Goal: Navigation & Orientation: Find specific page/section

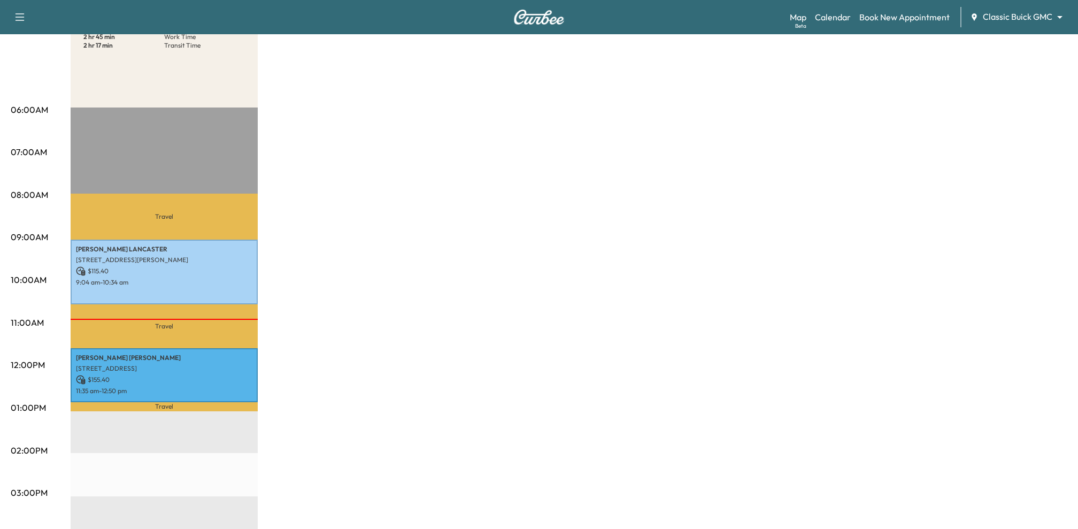
scroll to position [180, 0]
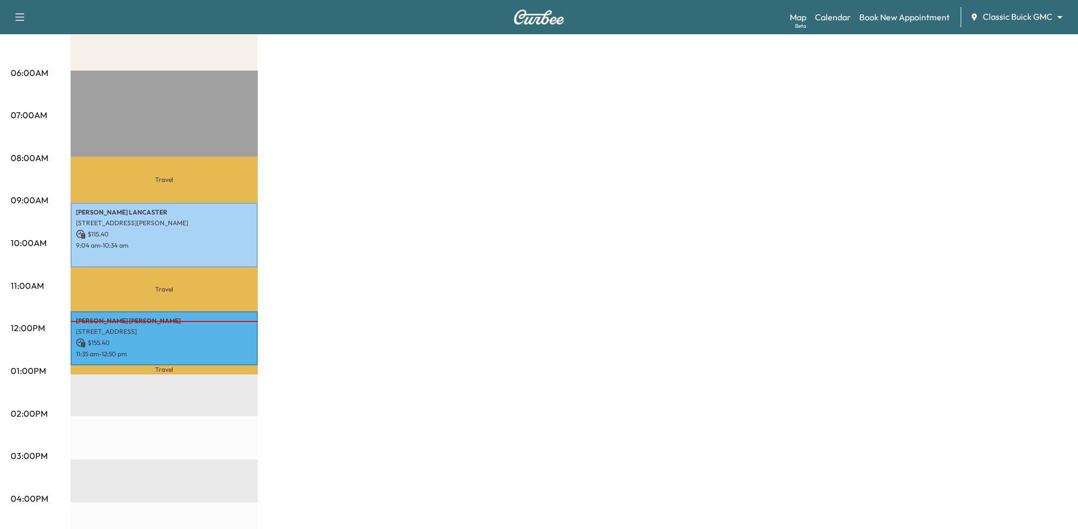
scroll to position [191, 0]
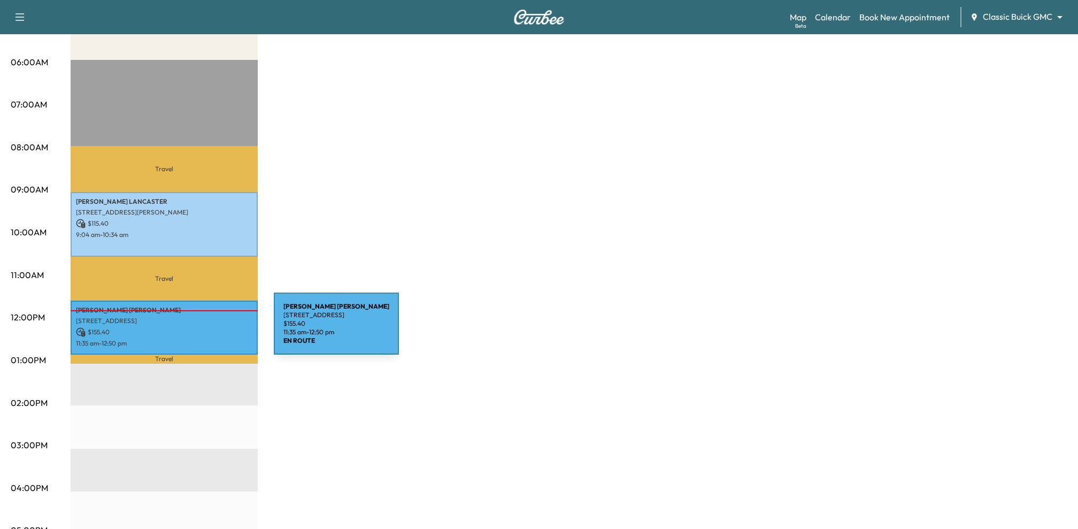
click at [194, 330] on p "$ 155.40" at bounding box center [164, 332] width 176 height 10
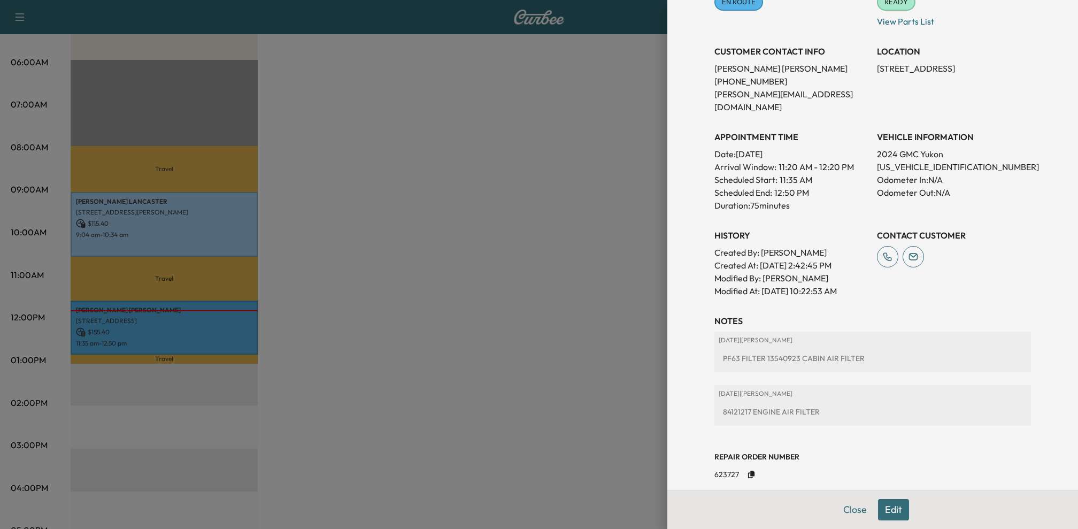
scroll to position [0, 0]
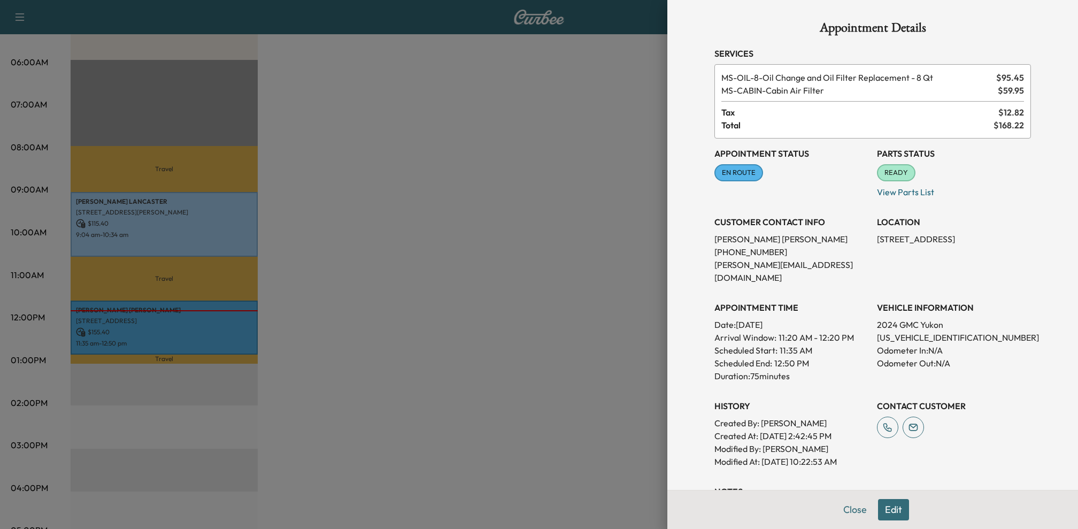
click at [581, 195] on div at bounding box center [539, 264] width 1078 height 529
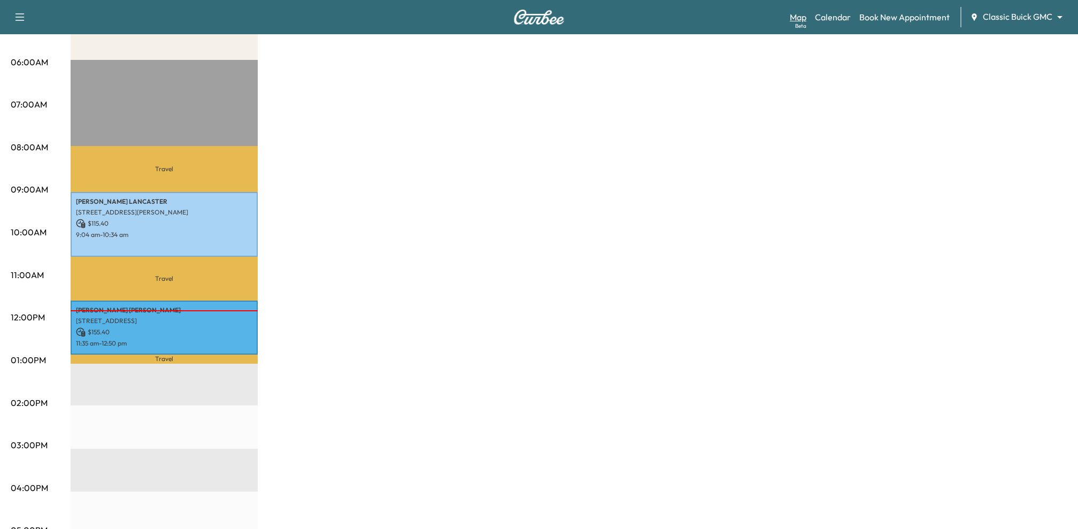
click at [797, 22] on div "Beta" at bounding box center [800, 26] width 11 height 8
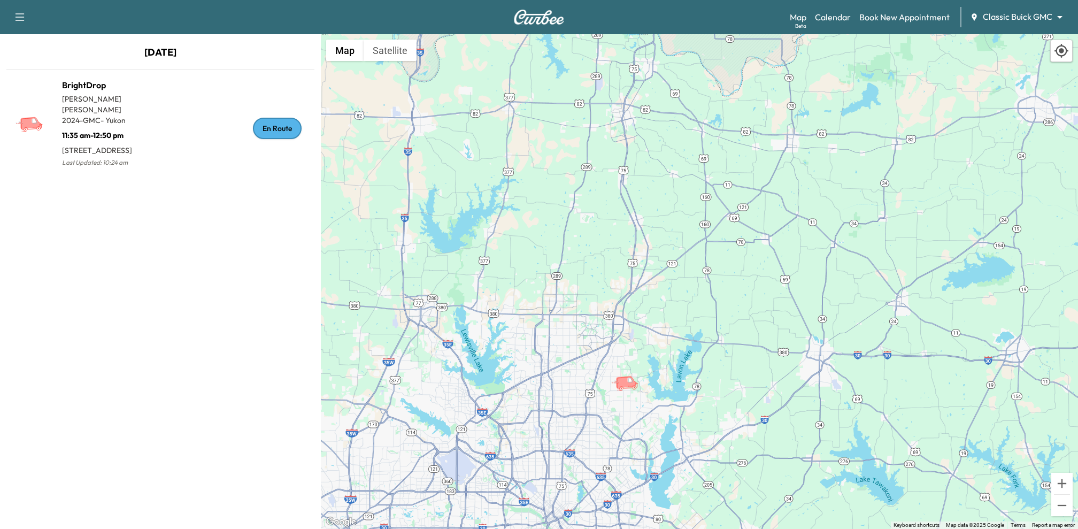
drag, startPoint x: 608, startPoint y: 445, endPoint x: 607, endPoint y: 298, distance: 147.0
click at [608, 298] on div "To activate drag with keyboard, press Alt + Enter. Once in keyboard drag state,…" at bounding box center [699, 281] width 757 height 495
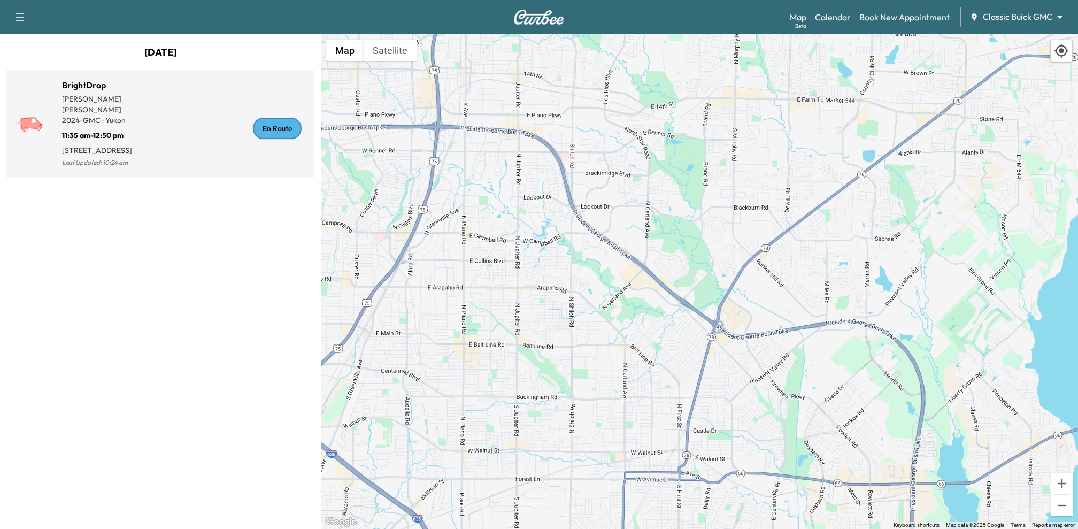
click at [143, 126] on p "11:35 am - 12:50 pm" at bounding box center [111, 133] width 98 height 15
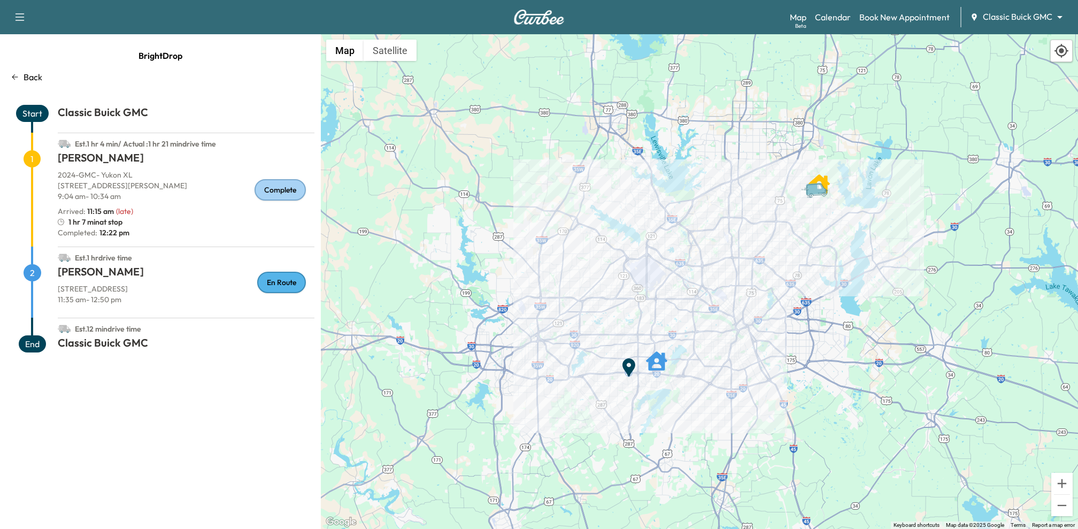
drag, startPoint x: 732, startPoint y: 363, endPoint x: 612, endPoint y: 336, distance: 123.2
click at [612, 336] on div "To activate drag with keyboard, press Alt + Enter. Once in keyboard drag state,…" at bounding box center [699, 281] width 757 height 495
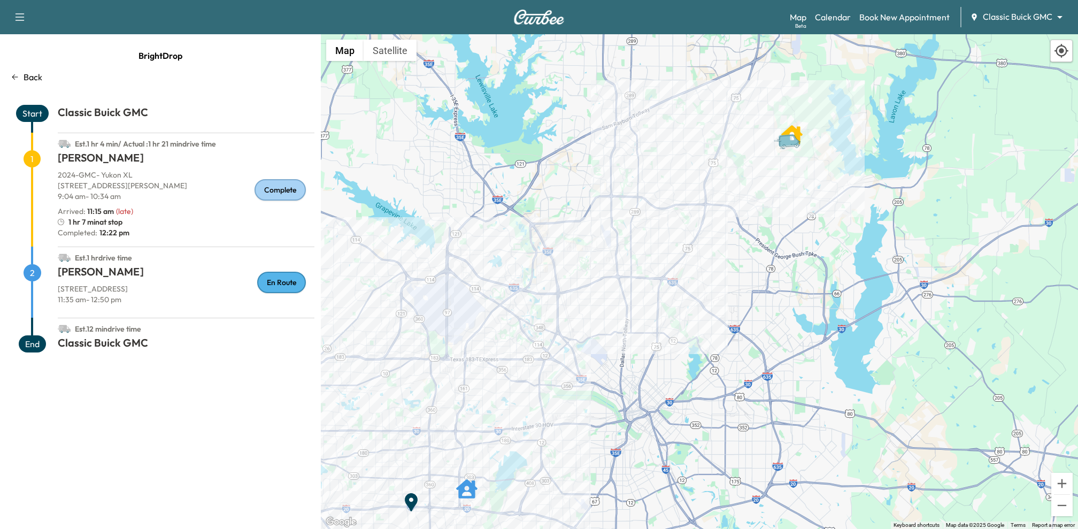
drag, startPoint x: 585, startPoint y: 281, endPoint x: 582, endPoint y: 435, distance: 154.0
click at [582, 435] on div "To activate drag with keyboard, press Alt + Enter. Once in keyboard drag state,…" at bounding box center [699, 281] width 757 height 495
click at [165, 285] on p "[STREET_ADDRESS]" at bounding box center [186, 288] width 257 height 11
drag, startPoint x: 60, startPoint y: 221, endPoint x: 148, endPoint y: 234, distance: 88.6
click at [148, 234] on div "[PERSON_NAME] 2024 - GMC - Yukon XL [STREET_ADDRESS][PERSON_NAME] 9:04 am - 10:…" at bounding box center [186, 198] width 257 height 96
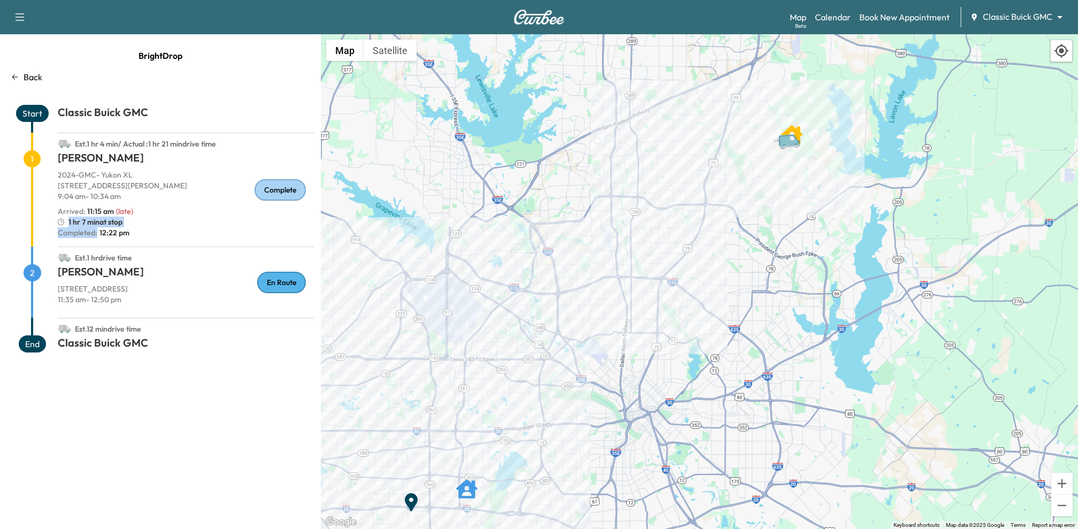
click at [148, 234] on p "Completed: 12:22 pm" at bounding box center [186, 232] width 257 height 11
drag, startPoint x: 81, startPoint y: 215, endPoint x: 137, endPoint y: 215, distance: 55.6
click at [137, 215] on div "Arrived : 11:15 am ( late )" at bounding box center [186, 211] width 257 height 11
click at [169, 208] on div "Arrived : 11:15 am ( late )" at bounding box center [186, 211] width 257 height 11
click at [561, 27] on div "Support Log Out Map Beta Calendar Book New Appointment Classic Buick GMC ******…" at bounding box center [539, 17] width 1078 height 34
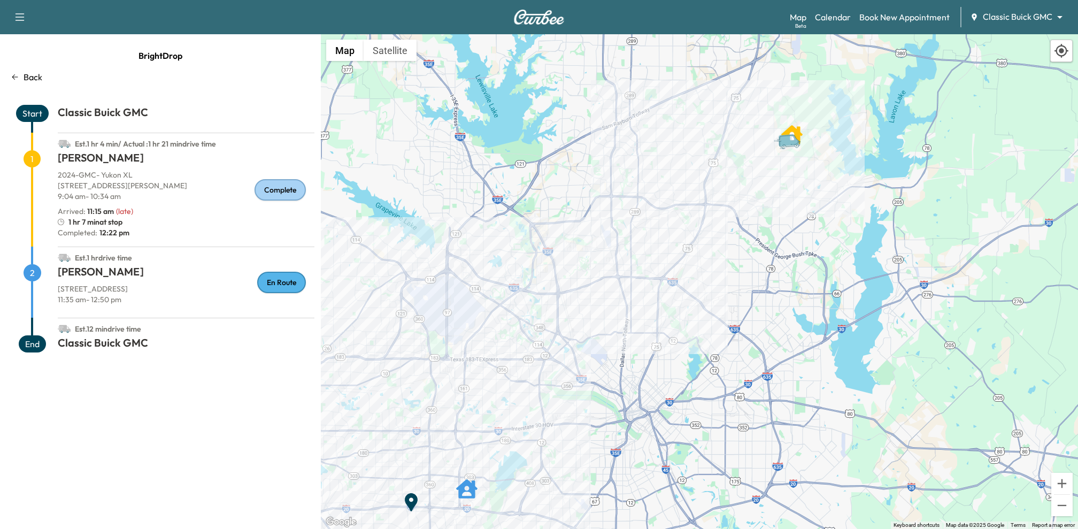
click at [551, 24] on img at bounding box center [538, 17] width 51 height 15
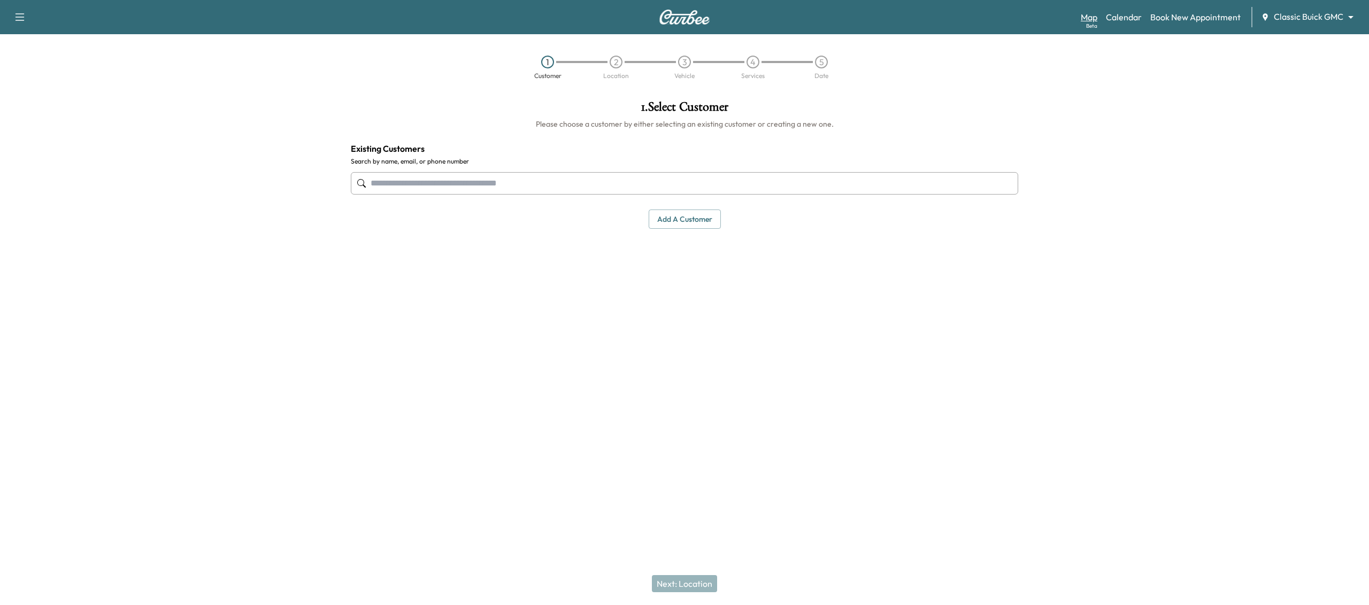
click at [1077, 19] on link "Map Beta" at bounding box center [1089, 17] width 17 height 13
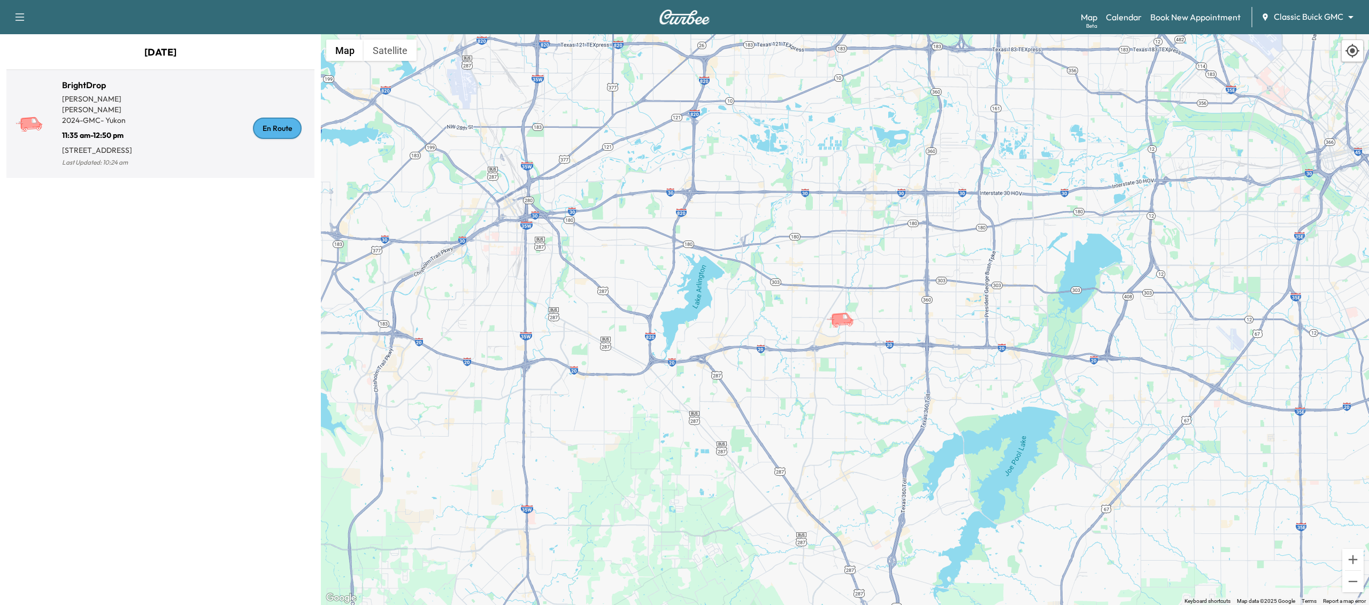
click at [210, 145] on div "En Route" at bounding box center [235, 128] width 150 height 82
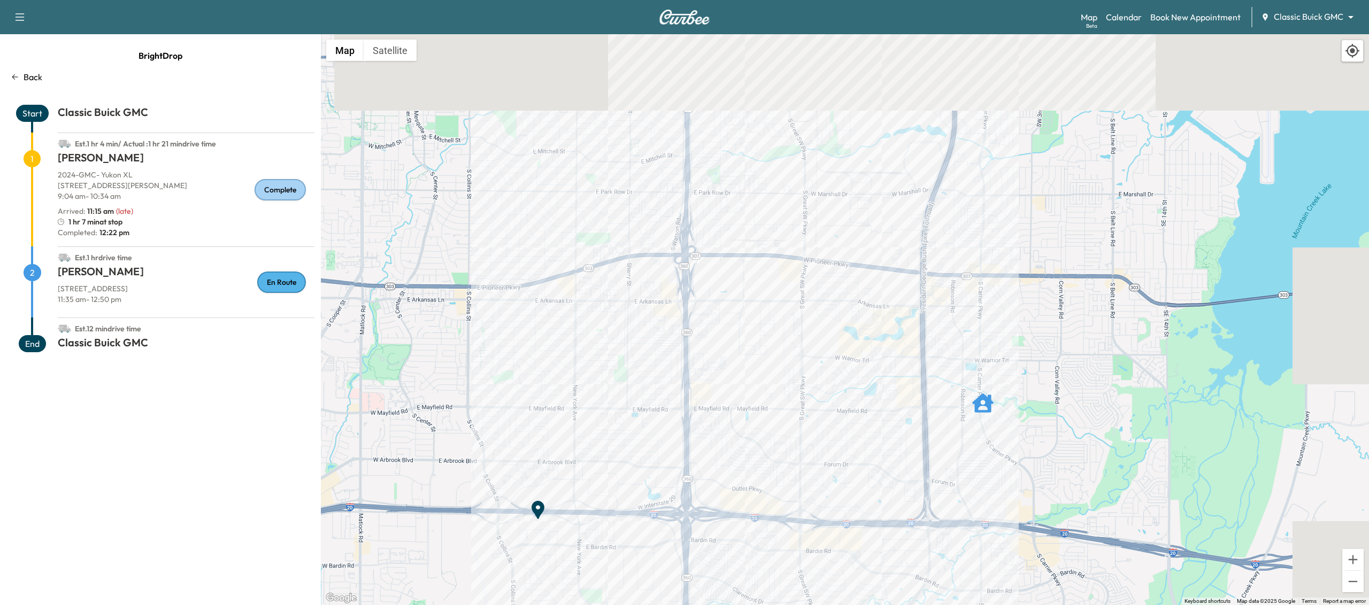
drag, startPoint x: 1022, startPoint y: 277, endPoint x: 736, endPoint y: 458, distance: 338.3
click at [736, 458] on div "To activate drag with keyboard, press Alt + Enter. Once in keyboard drag state,…" at bounding box center [845, 319] width 1048 height 571
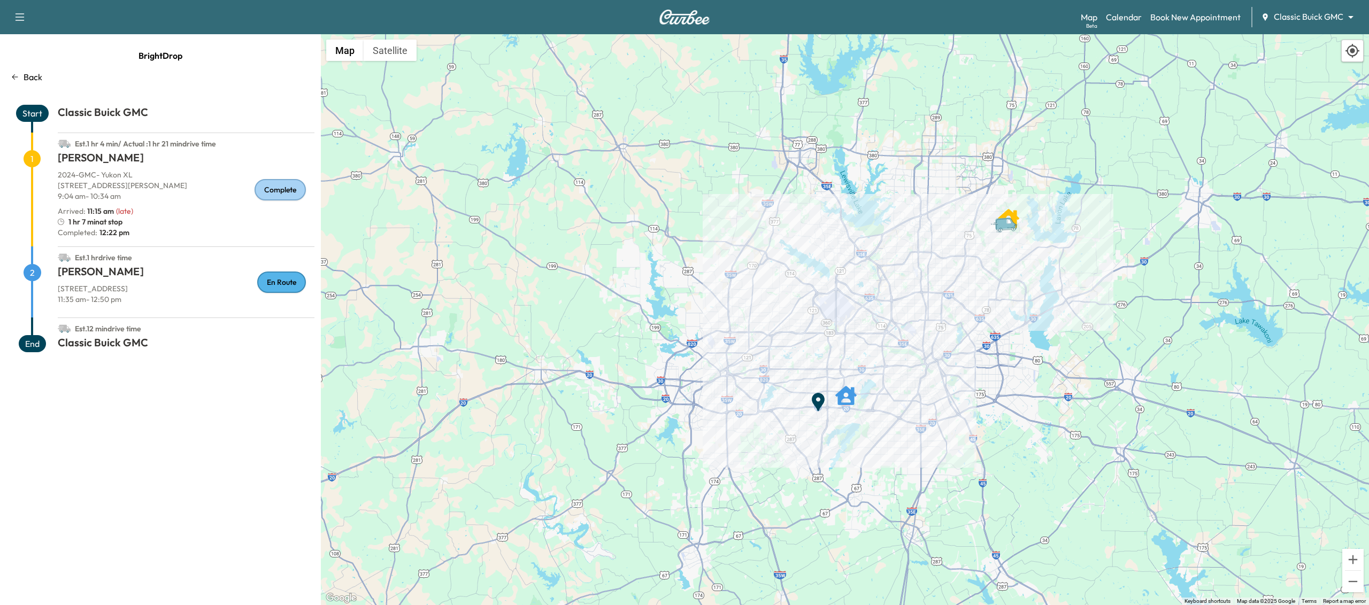
drag, startPoint x: 985, startPoint y: 313, endPoint x: 906, endPoint y: 351, distance: 87.0
click at [906, 351] on div "To activate drag with keyboard, press Alt + Enter. Once in keyboard drag state,…" at bounding box center [845, 319] width 1048 height 571
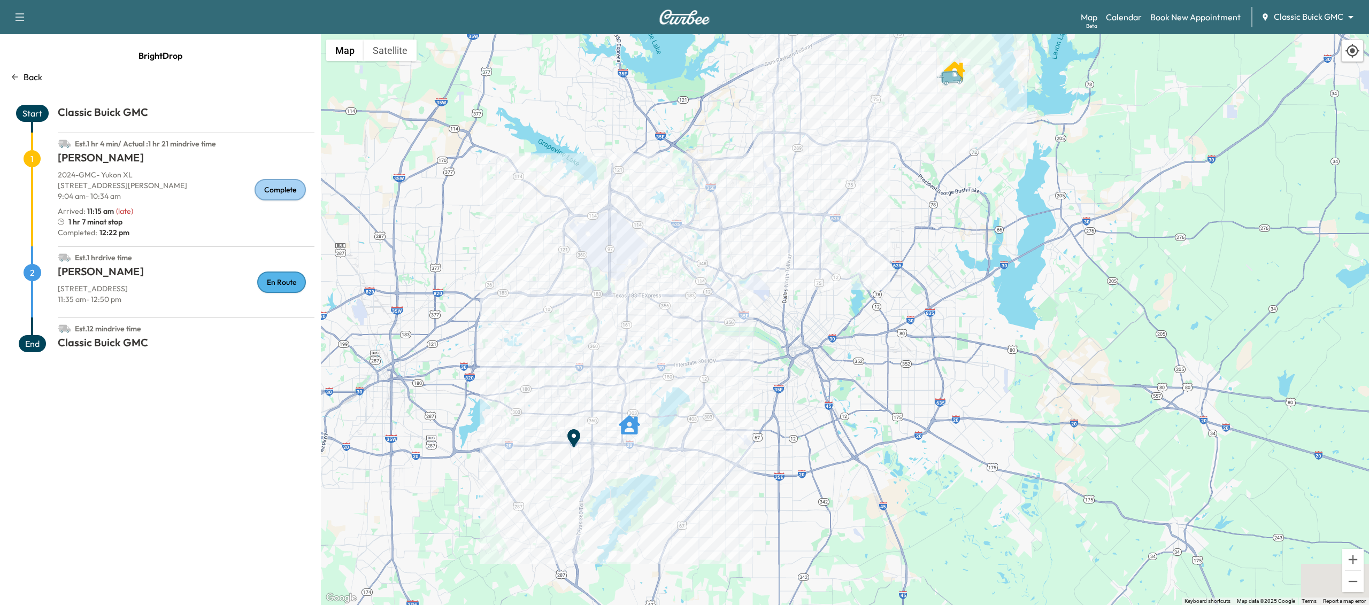
drag, startPoint x: 782, startPoint y: 442, endPoint x: 770, endPoint y: 337, distance: 106.0
click at [770, 337] on div "To activate drag with keyboard, press Alt + Enter. Once in keyboard drag state,…" at bounding box center [845, 319] width 1048 height 571
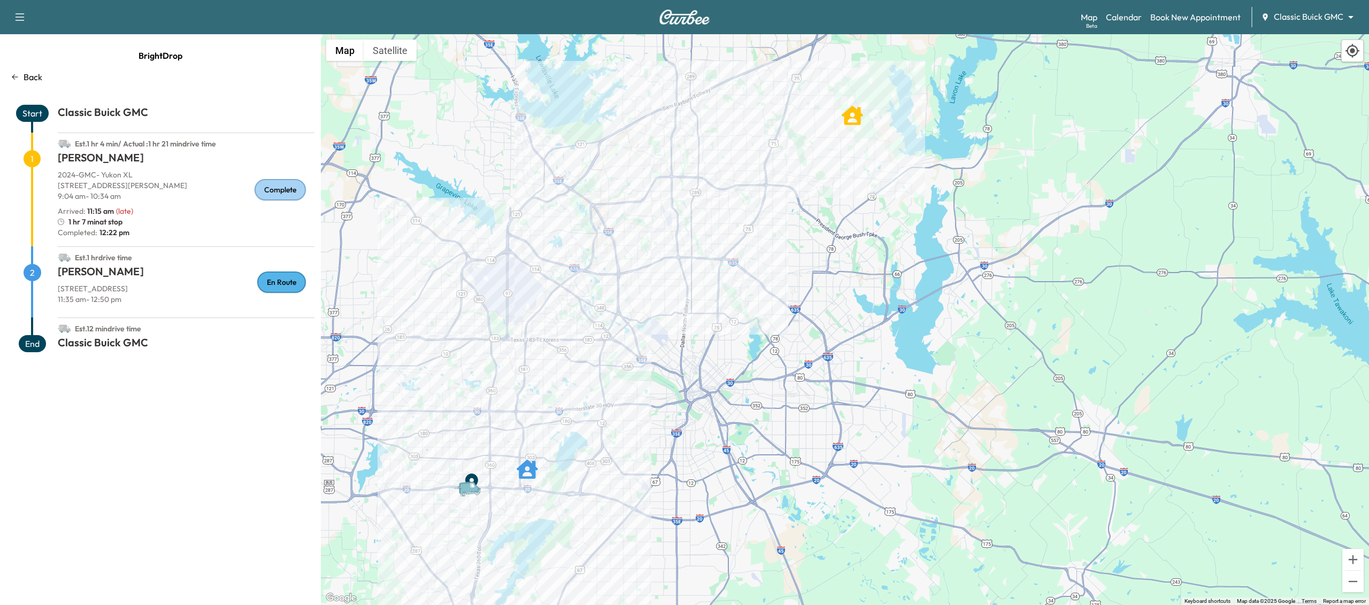
drag, startPoint x: 749, startPoint y: 337, endPoint x: 628, endPoint y: 430, distance: 151.7
click at [628, 430] on div "To activate drag with keyboard, press Alt + Enter. Once in keyboard drag state,…" at bounding box center [845, 319] width 1048 height 571
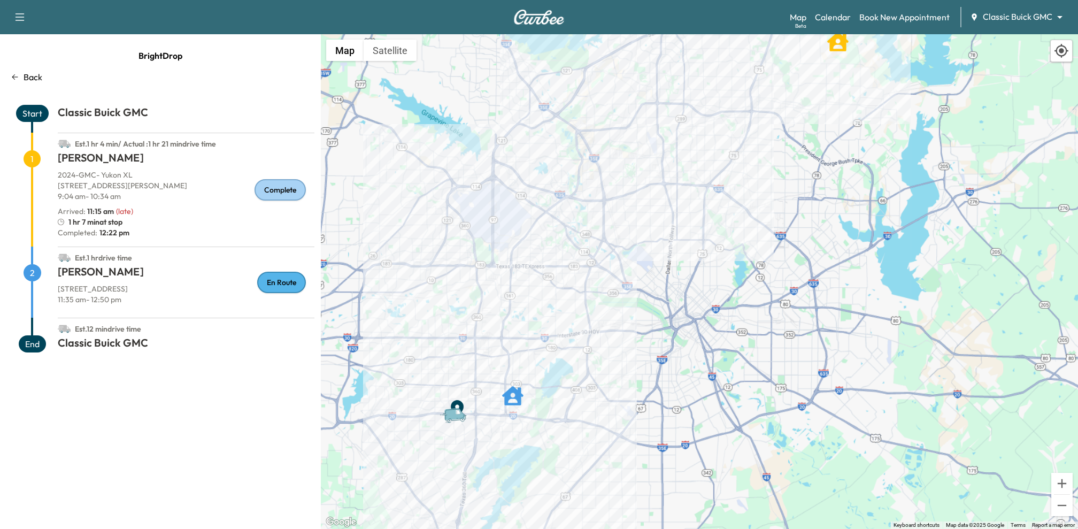
drag, startPoint x: 478, startPoint y: 395, endPoint x: 613, endPoint y: 355, distance: 141.1
click at [613, 355] on div "To activate drag with keyboard, press Alt + Enter. Once in keyboard drag state,…" at bounding box center [699, 281] width 757 height 495
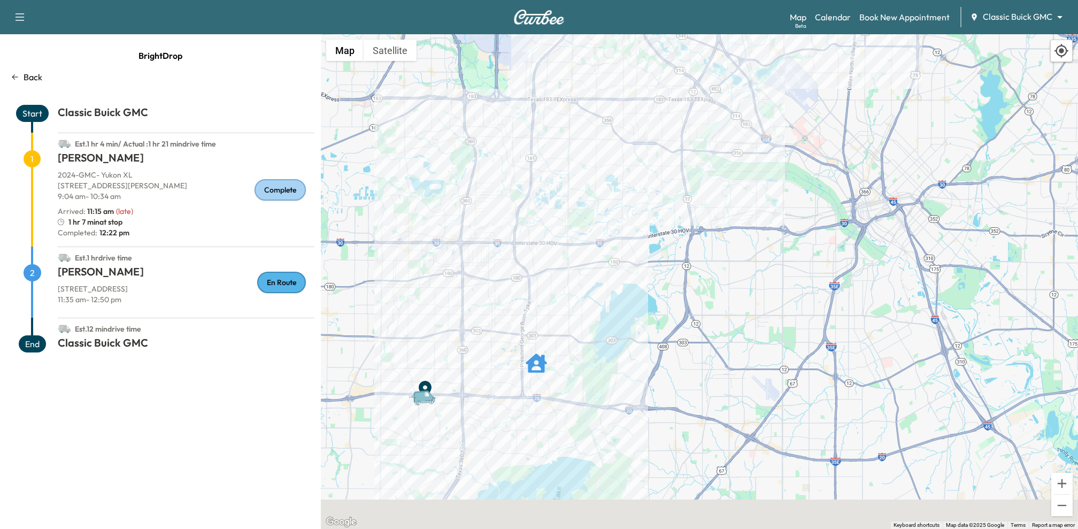
drag, startPoint x: 691, startPoint y: 351, endPoint x: 613, endPoint y: 283, distance: 103.8
click at [613, 283] on div "To activate drag with keyboard, press Alt + Enter. Once in keyboard drag state,…" at bounding box center [699, 281] width 757 height 495
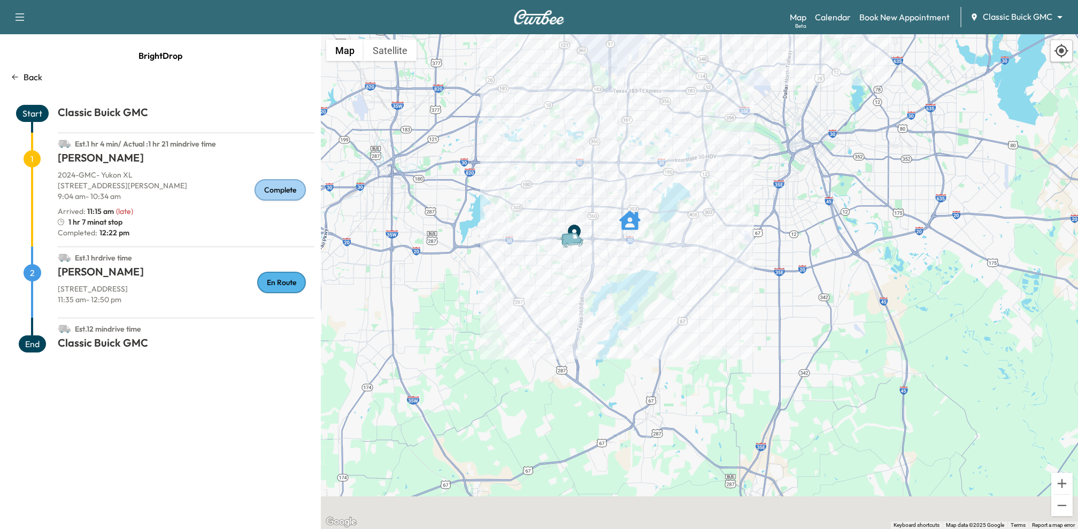
drag, startPoint x: 646, startPoint y: 329, endPoint x: 712, endPoint y: 213, distance: 133.6
click at [712, 213] on div "To activate drag with keyboard, press Alt + Enter. Once in keyboard drag state,…" at bounding box center [699, 281] width 757 height 495
